Goal: Transaction & Acquisition: Purchase product/service

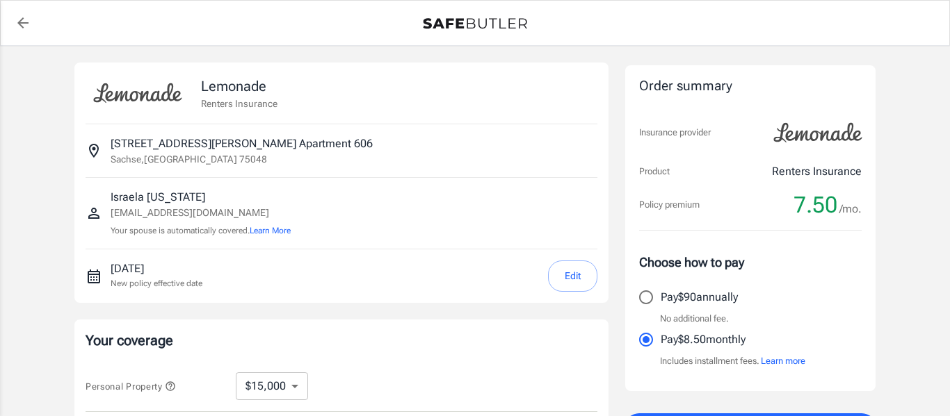
select select "15000"
select select "500"
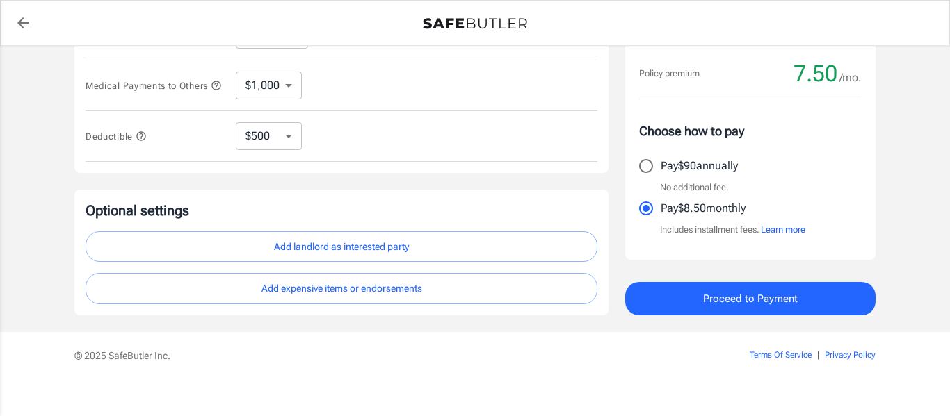
scroll to position [456, 0]
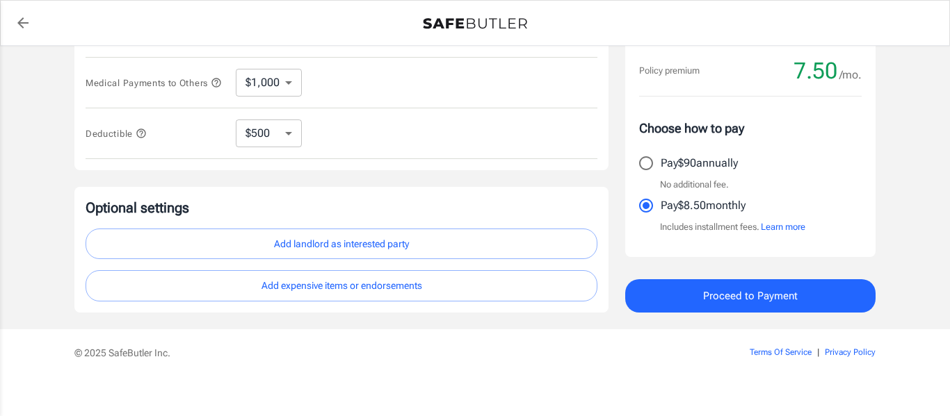
click at [804, 294] on button "Proceed to Payment" at bounding box center [750, 295] width 250 height 33
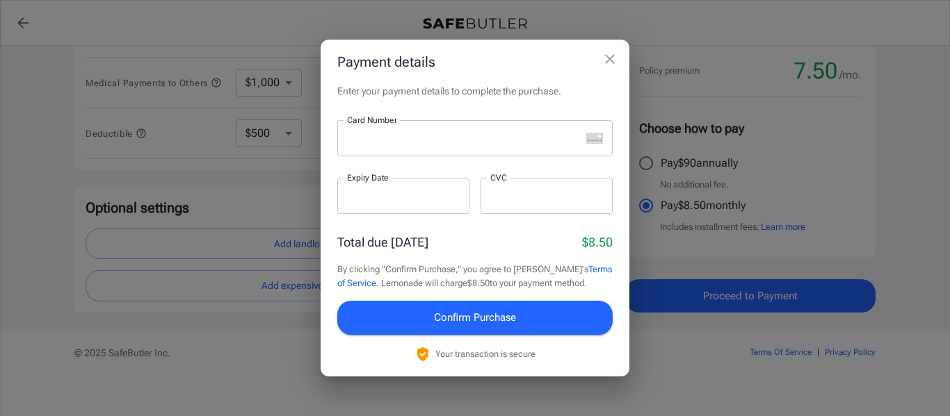
click at [449, 126] on div at bounding box center [458, 138] width 243 height 36
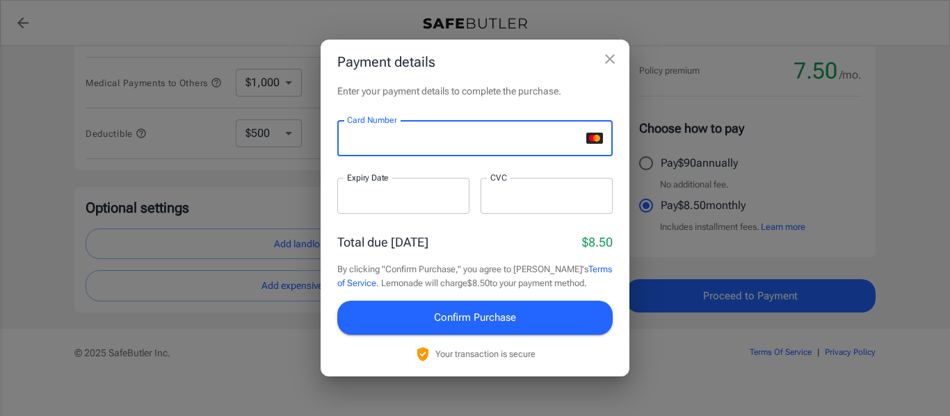
click at [423, 204] on div at bounding box center [403, 196] width 132 height 36
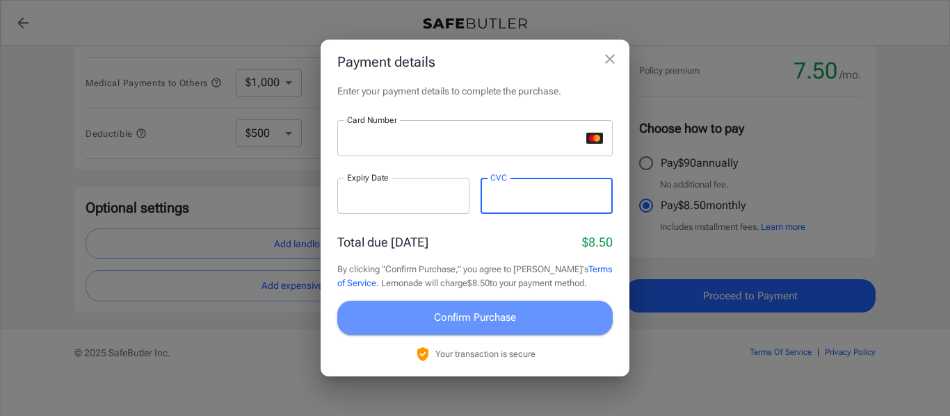
click at [443, 318] on span "Confirm Purchase" at bounding box center [475, 318] width 82 height 18
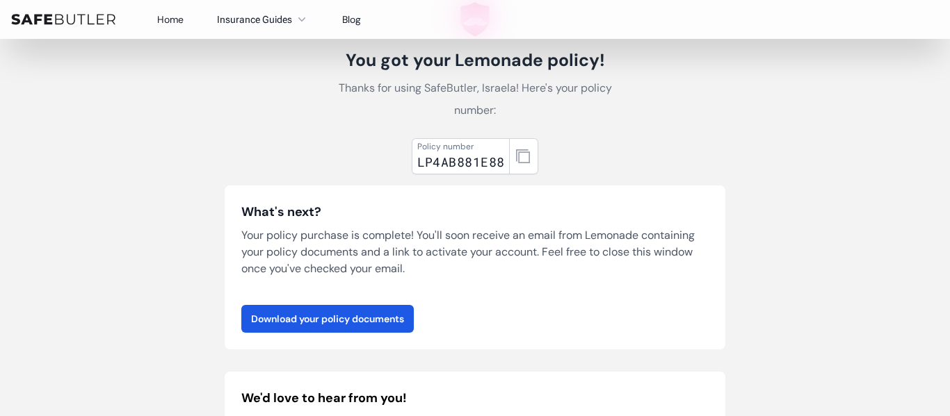
scroll to position [84, 0]
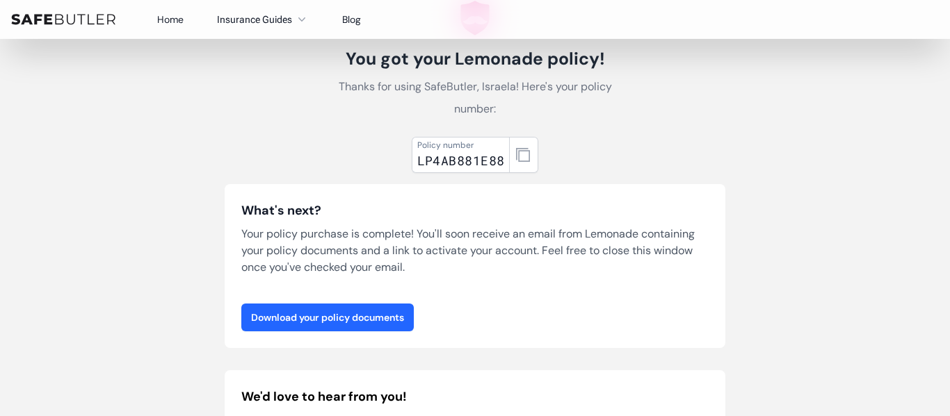
click at [385, 317] on link "Download your policy documents" at bounding box center [327, 318] width 172 height 28
